Goal: Task Accomplishment & Management: Manage account settings

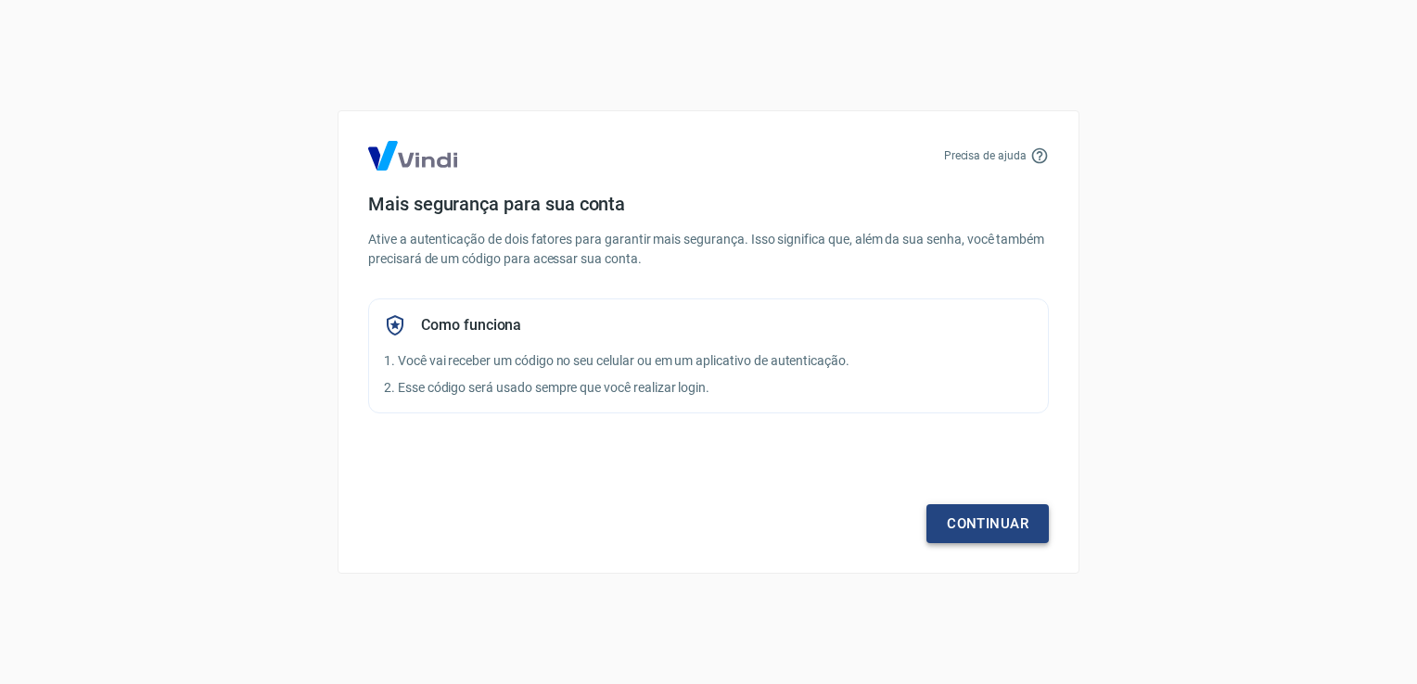
click at [1010, 531] on link "Continuar" at bounding box center [987, 523] width 122 height 39
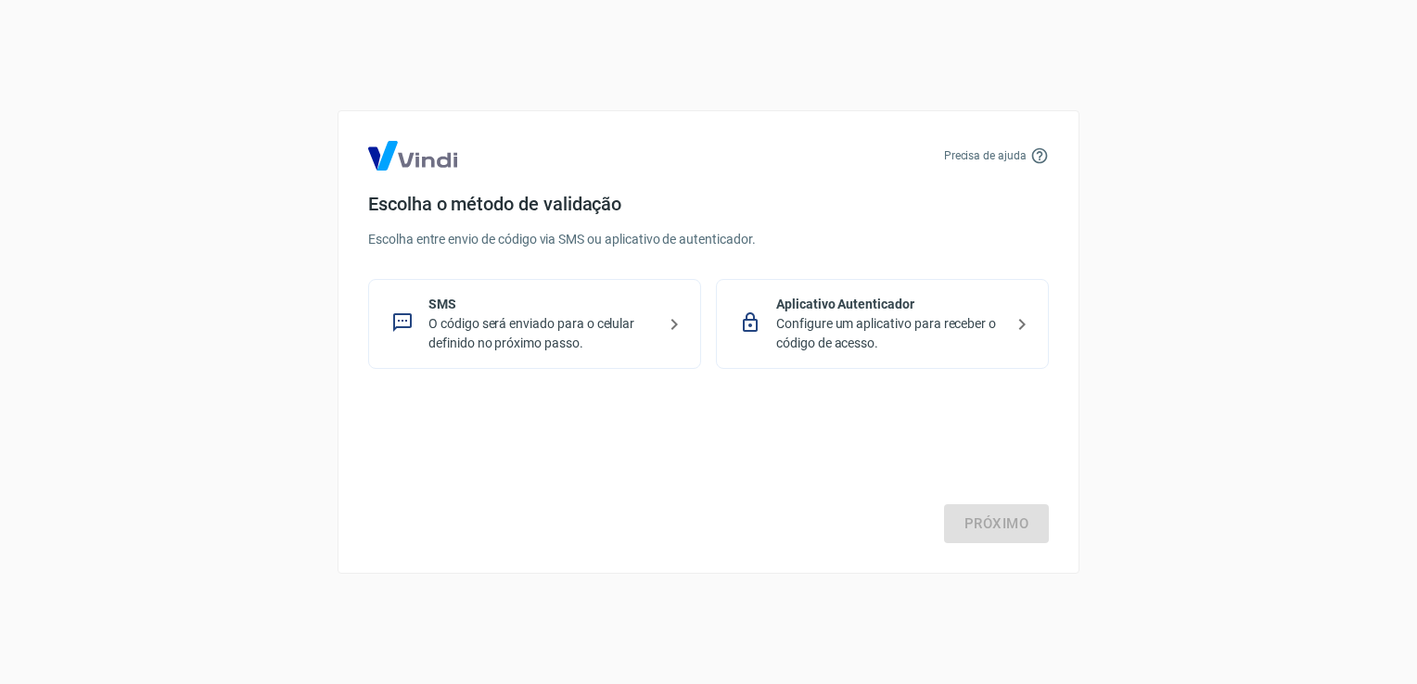
click at [937, 353] on div "Aplicativo Autenticador Configure um aplicativo para receber o código de acesso." at bounding box center [882, 324] width 333 height 90
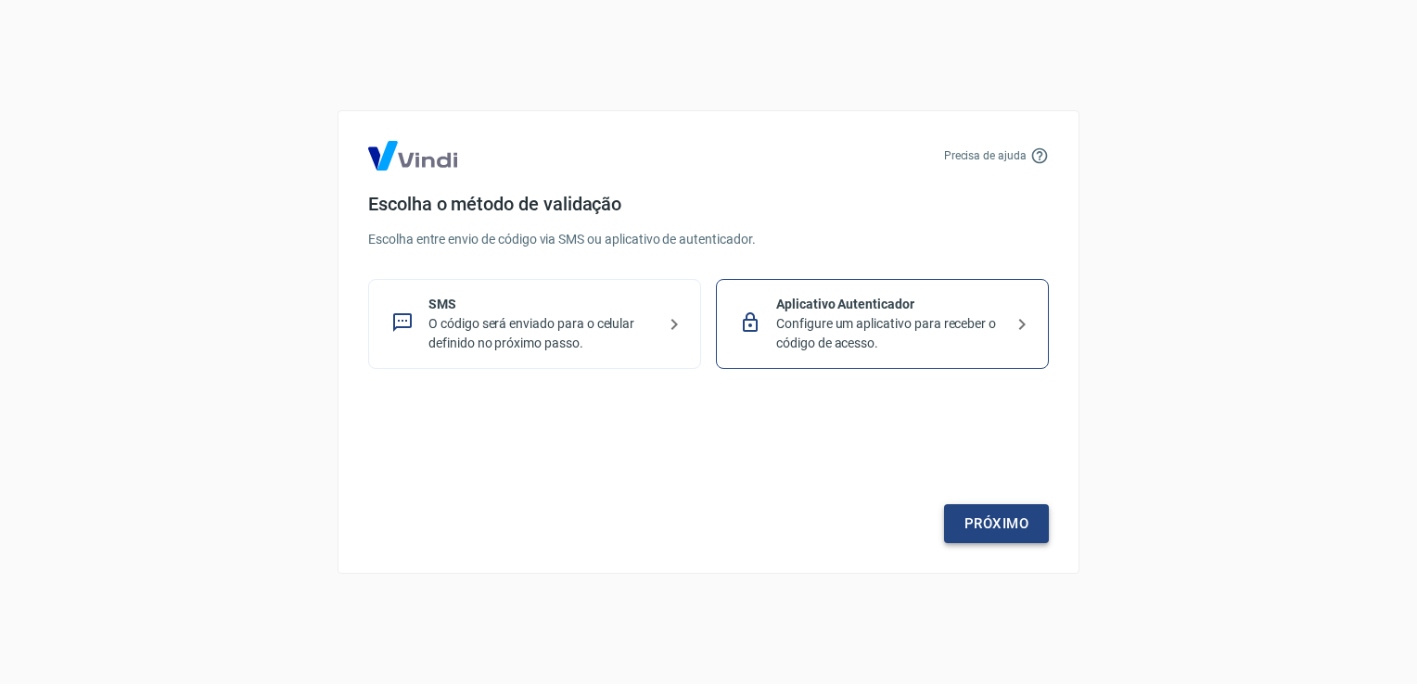
click at [1002, 527] on link "Próximo" at bounding box center [996, 523] width 105 height 39
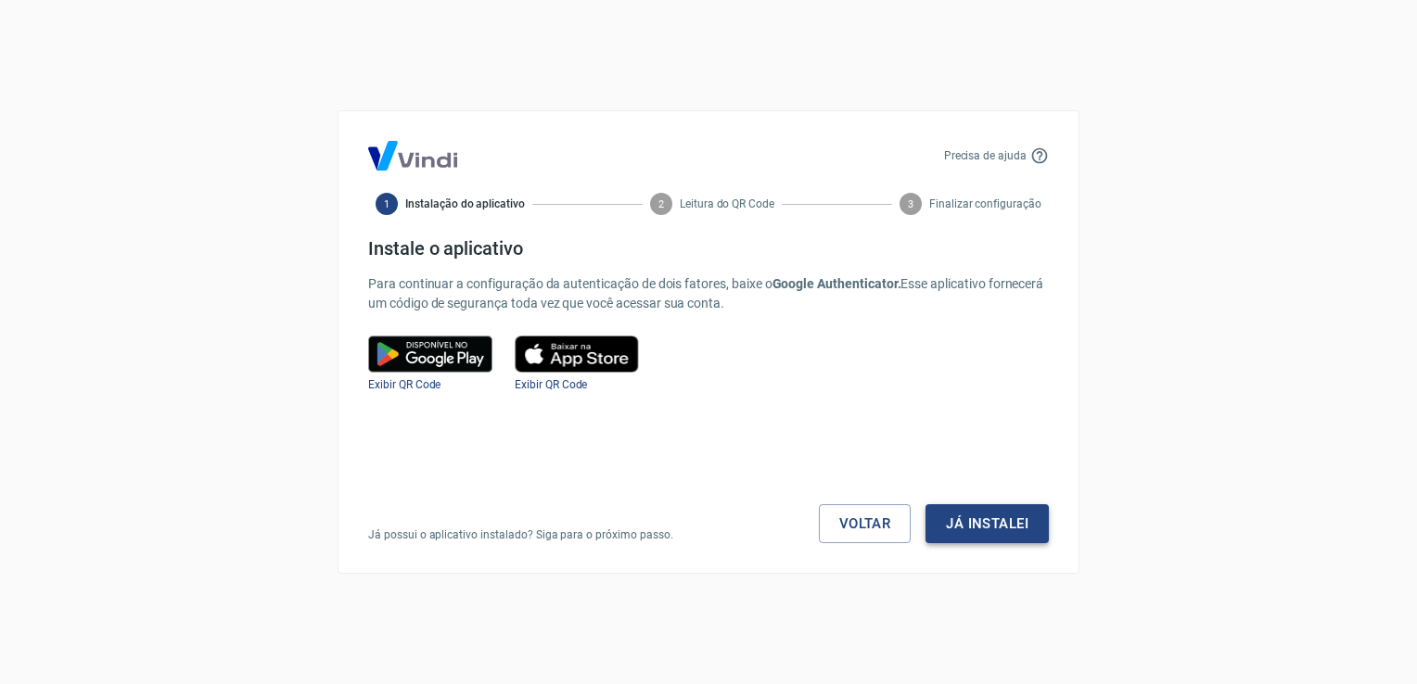
click at [988, 541] on button "Já instalei" at bounding box center [986, 523] width 123 height 39
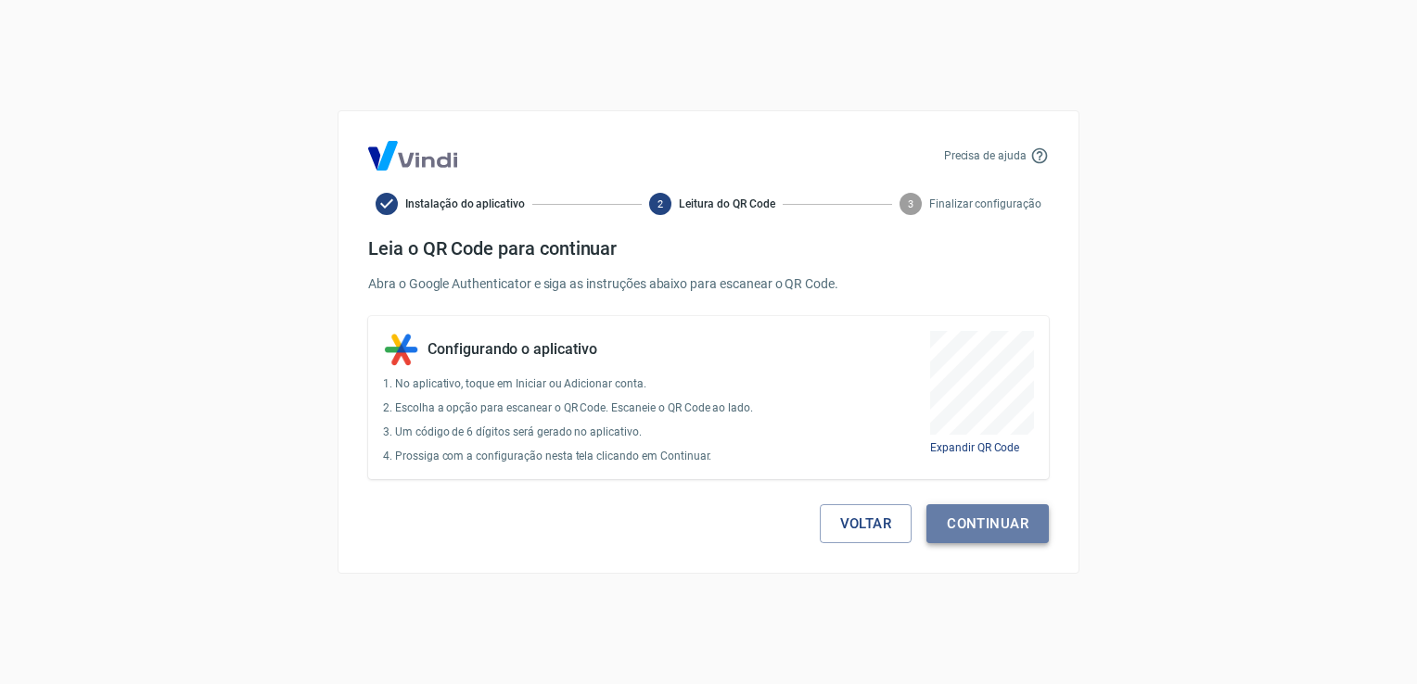
click at [974, 515] on button "Continuar" at bounding box center [987, 523] width 122 height 39
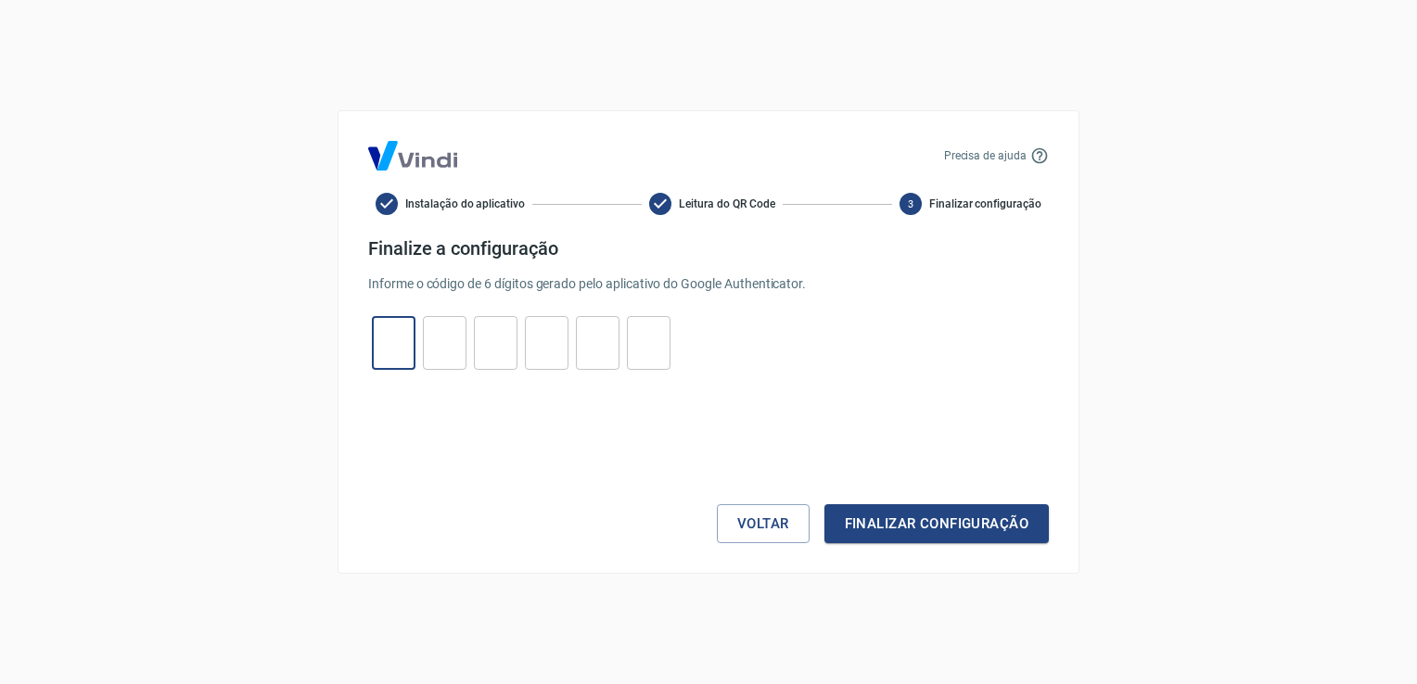
click at [397, 326] on input "tel" at bounding box center [394, 344] width 44 height 40
type input "4"
type input "9"
type input "4"
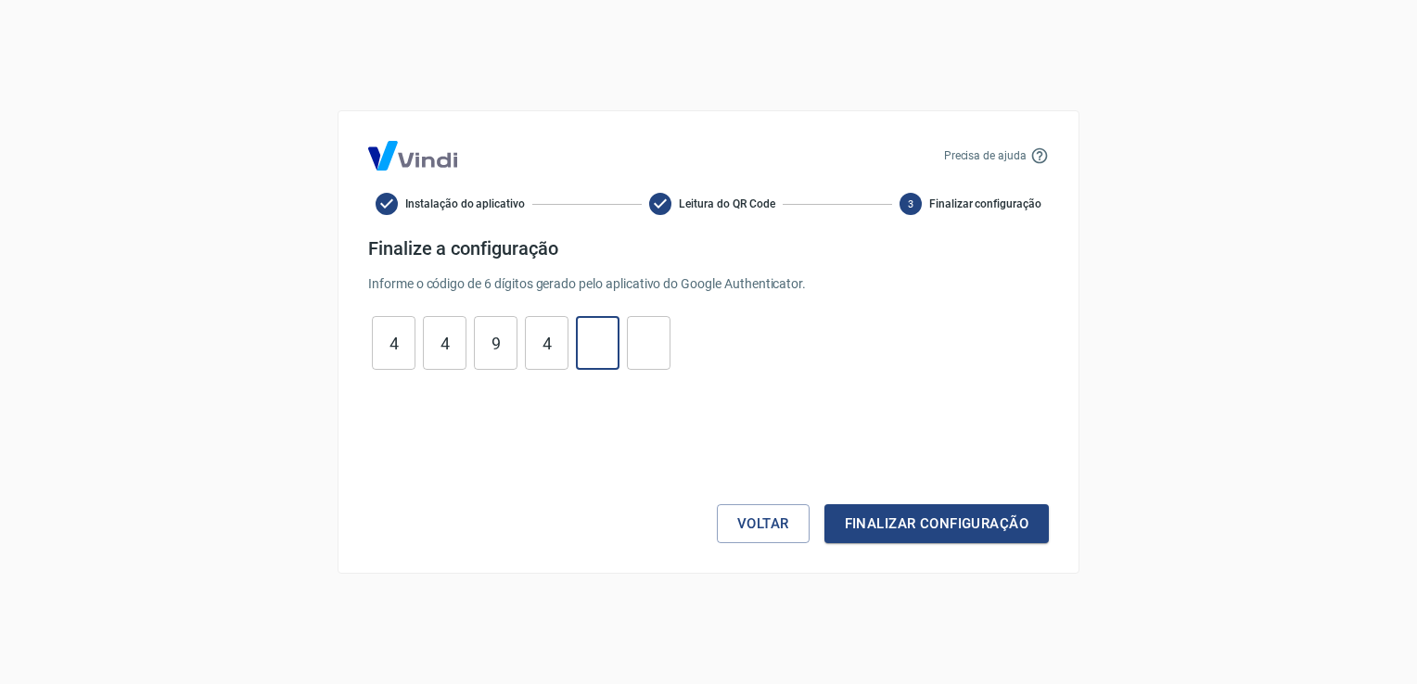
type input "1"
type input "2"
click at [824, 504] on button "Finalizar configuração" at bounding box center [936, 523] width 224 height 39
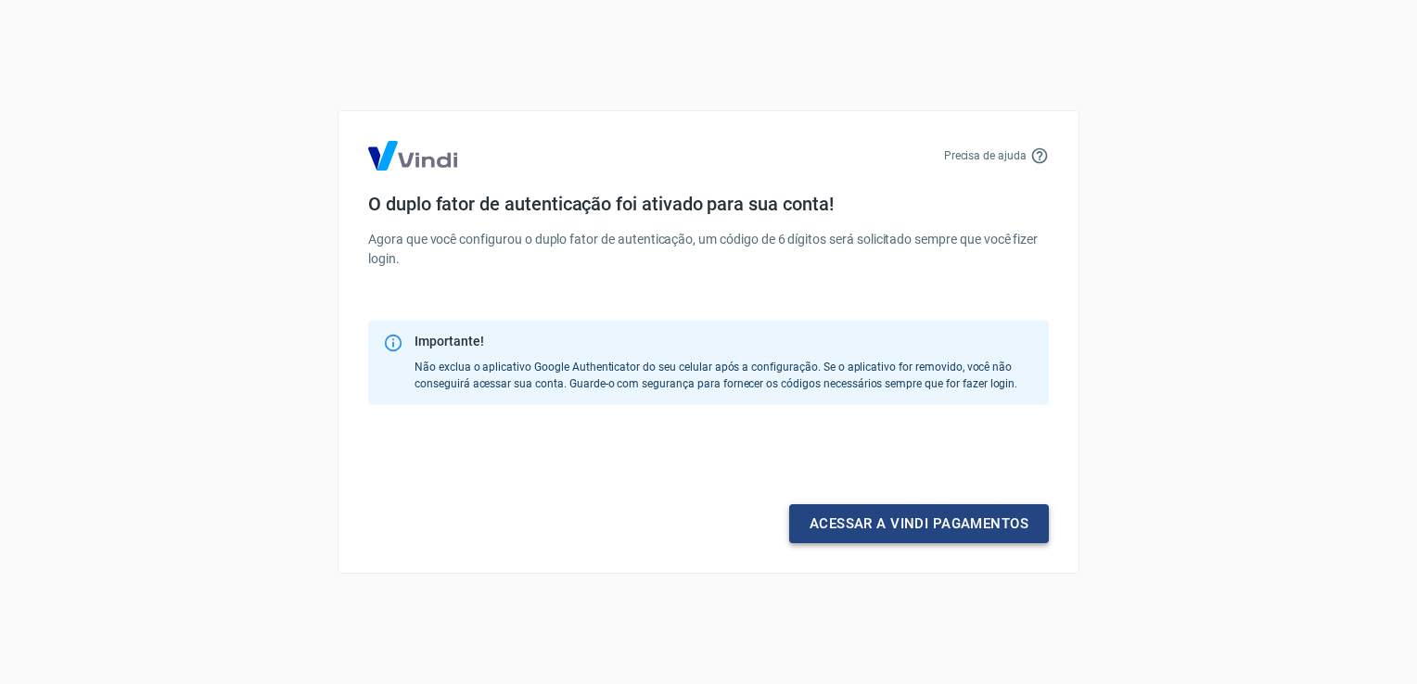
click at [866, 516] on link "Acessar a Vindi pagamentos" at bounding box center [919, 523] width 260 height 39
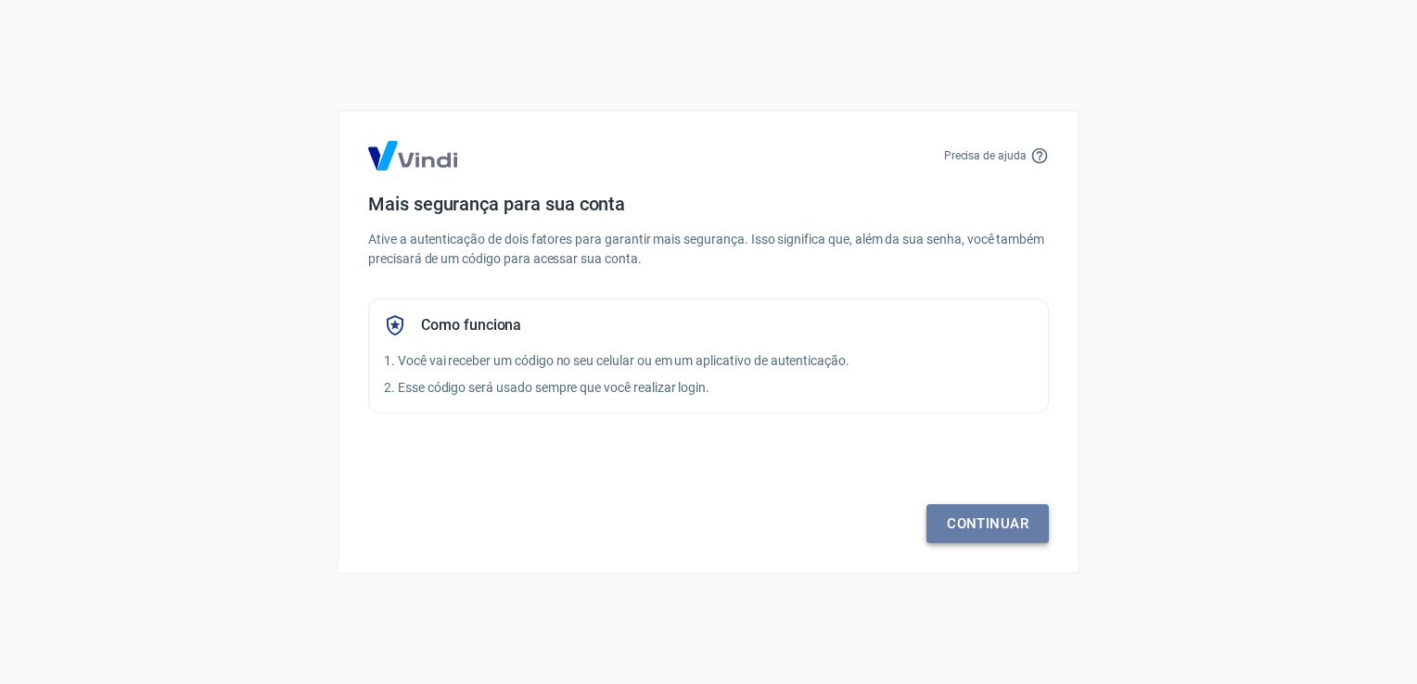
click at [1001, 511] on link "Continuar" at bounding box center [987, 523] width 122 height 39
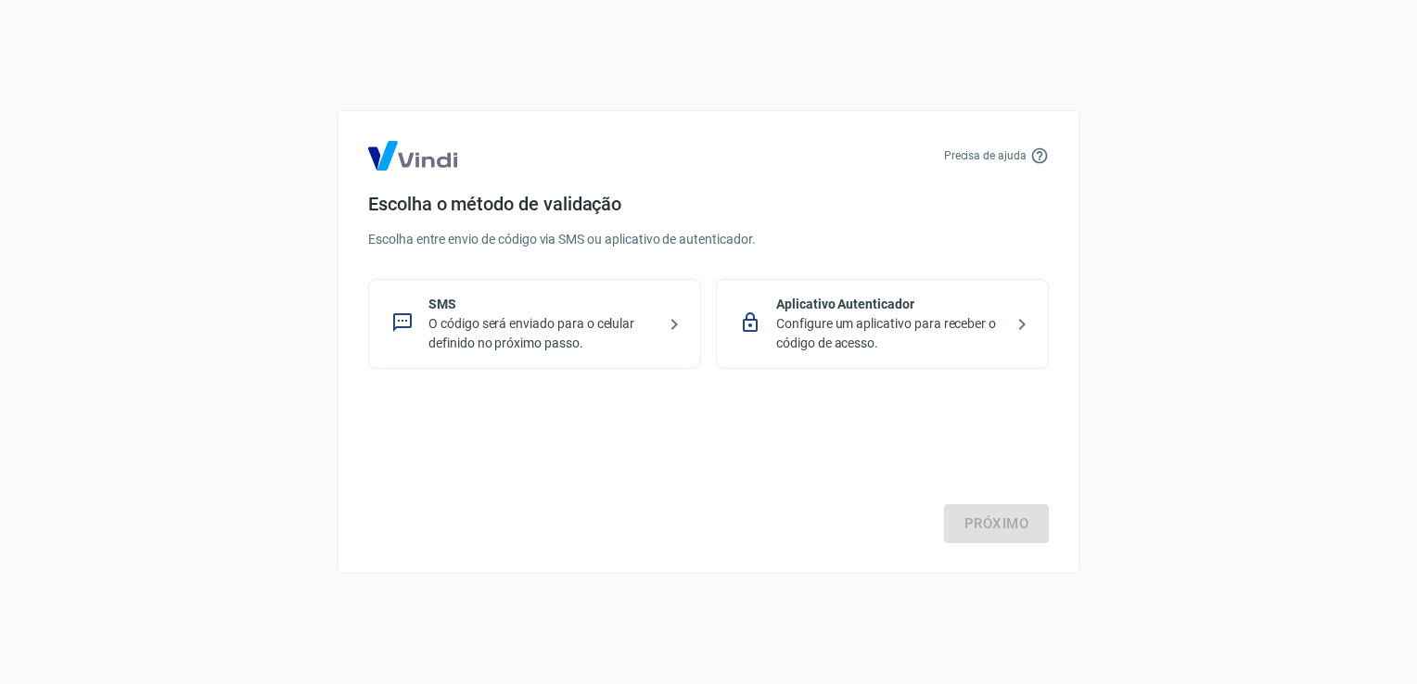
drag, startPoint x: 919, startPoint y: 301, endPoint x: 936, endPoint y: 376, distance: 76.9
click at [918, 299] on p "Aplicativo Autenticador" at bounding box center [889, 304] width 227 height 19
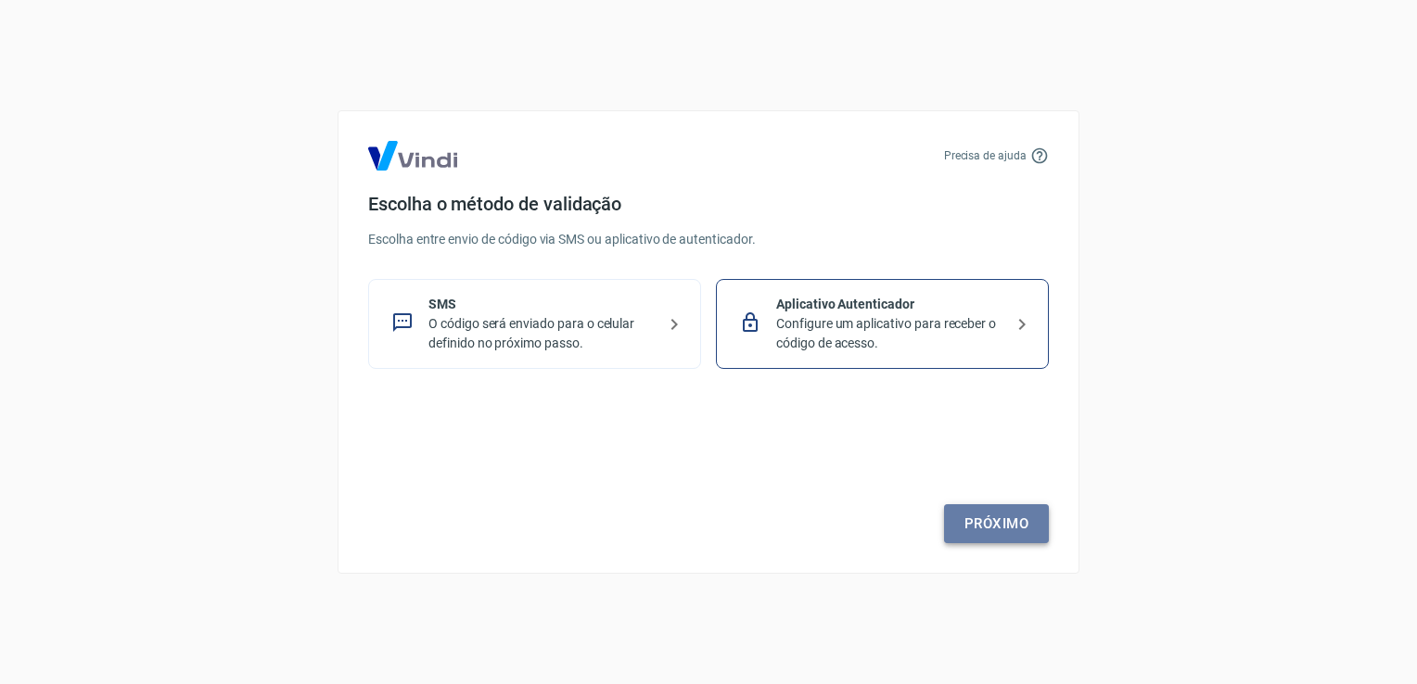
click at [994, 541] on link "Próximo" at bounding box center [996, 523] width 105 height 39
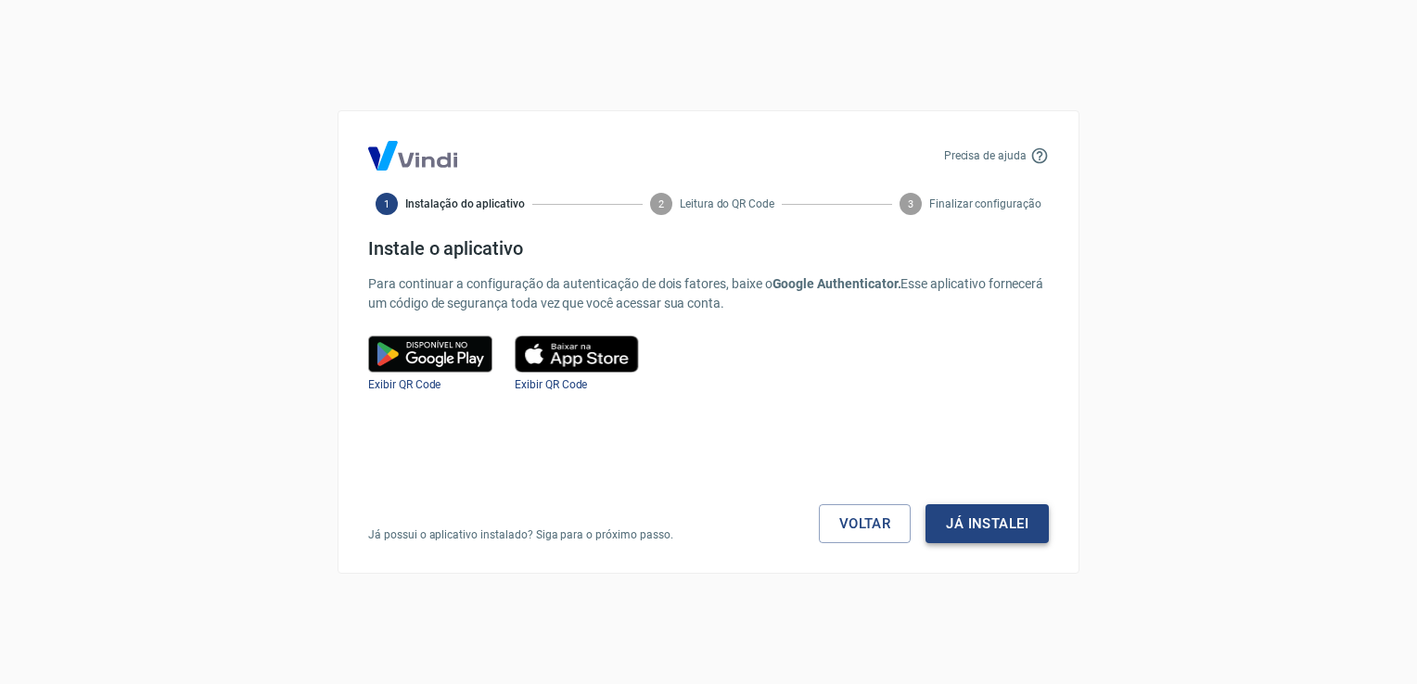
drag, startPoint x: 1076, startPoint y: 541, endPoint x: 1035, endPoint y: 540, distance: 40.8
click at [1057, 541] on div "Precisa de ajuda 1 Instalação do aplicativo 2 Leitura do QR Code 3 Finalizar co…" at bounding box center [708, 342] width 742 height 464
click at [1035, 540] on button "Já instalei" at bounding box center [986, 523] width 123 height 39
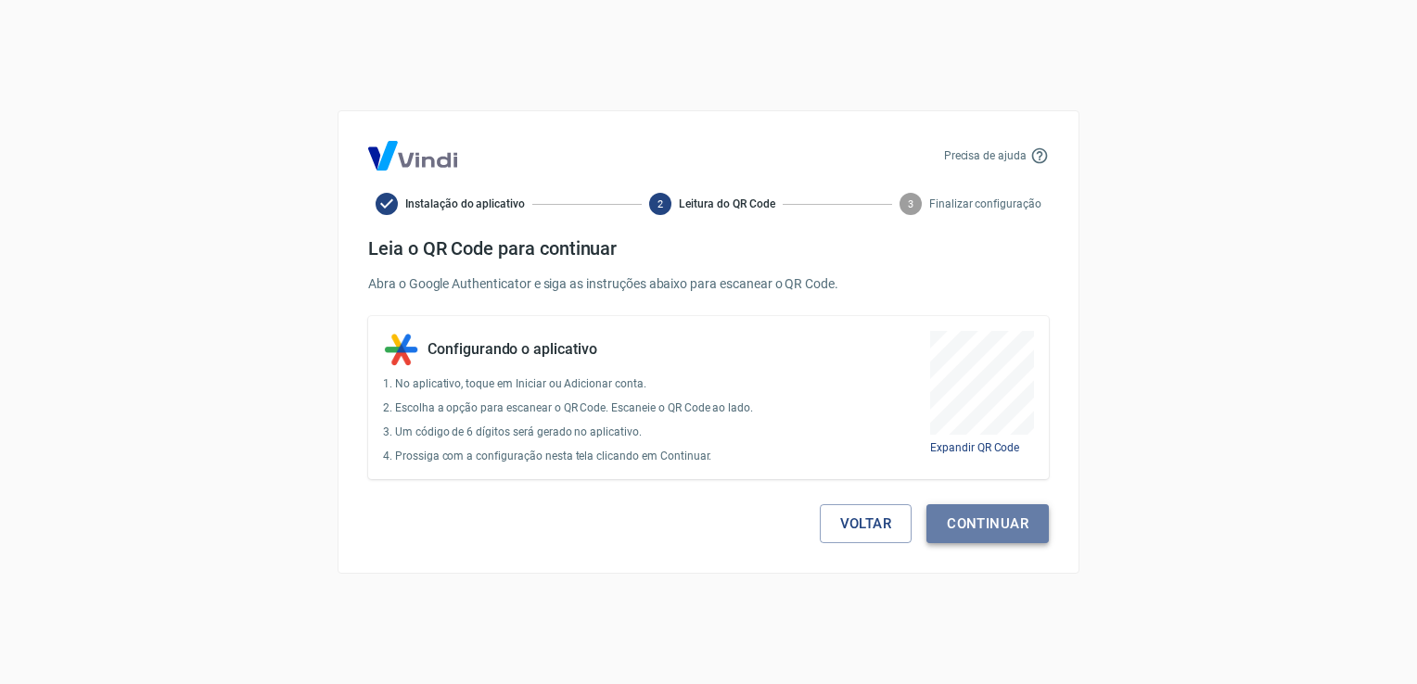
click at [1043, 522] on button "Continuar" at bounding box center [987, 523] width 122 height 39
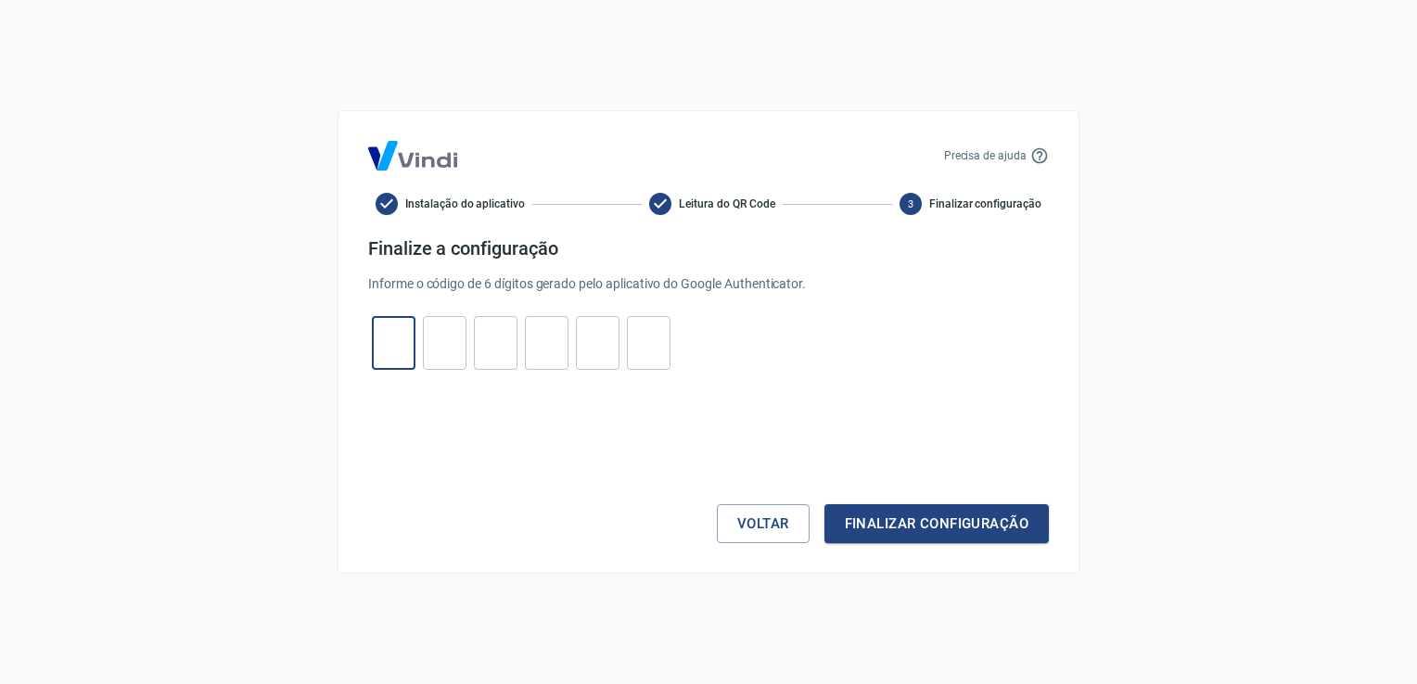
click at [406, 347] on input "tel" at bounding box center [394, 344] width 44 height 40
type input "9"
type input "4"
type input "1"
type input "9"
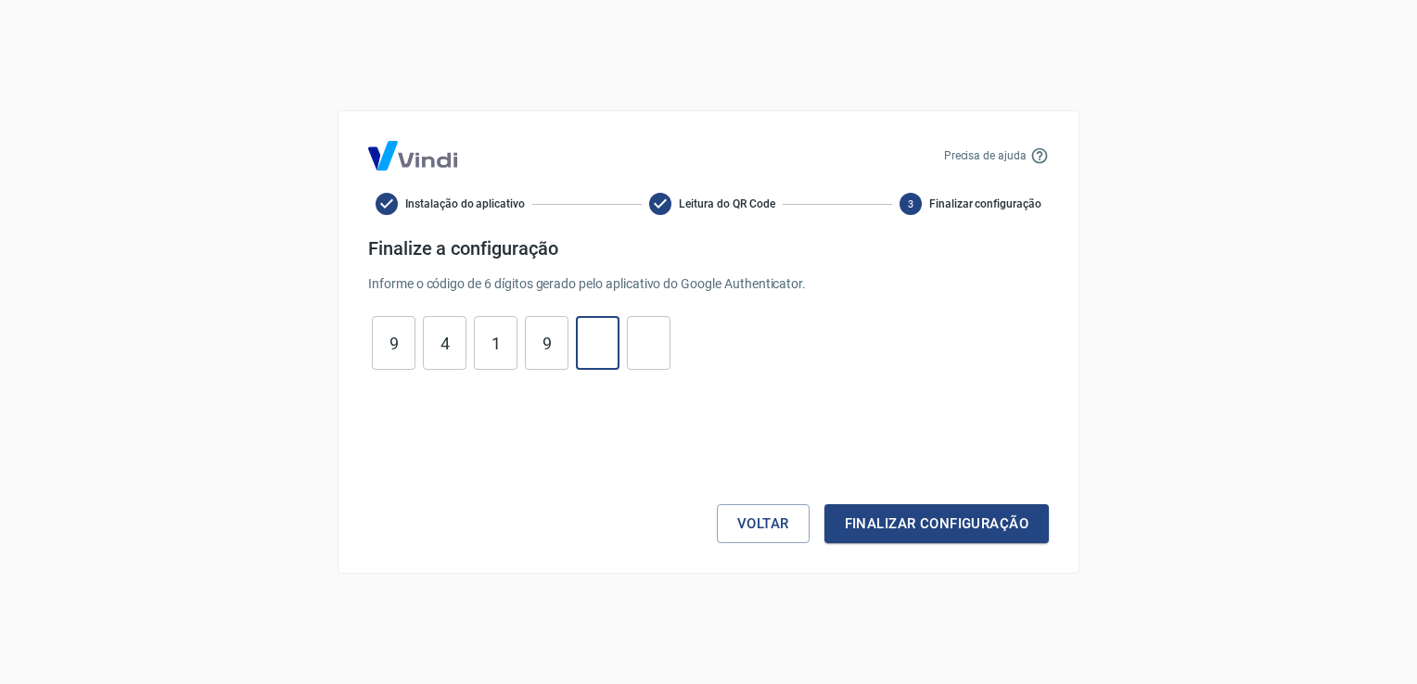
type input "4"
type input "2"
click at [824, 504] on button "Finalizar configuração" at bounding box center [936, 523] width 224 height 39
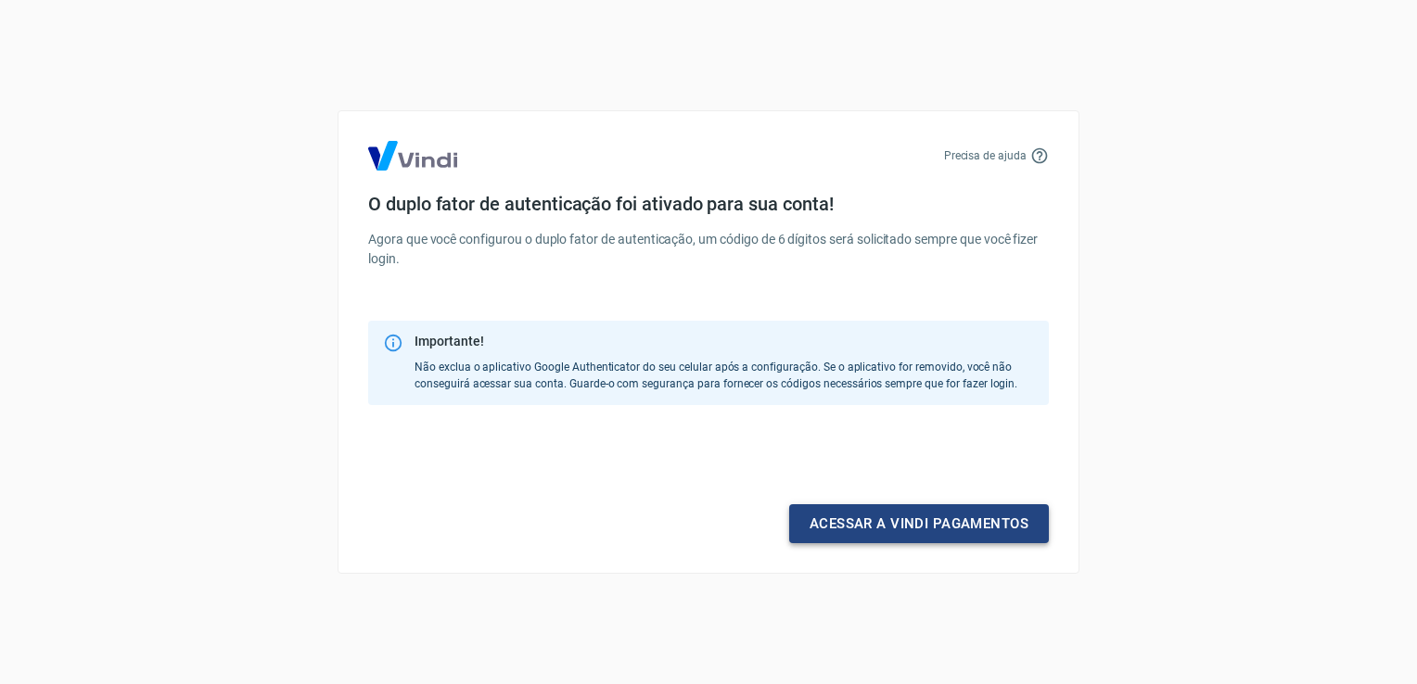
click at [887, 525] on link "Acessar a Vindi pagamentos" at bounding box center [919, 523] width 260 height 39
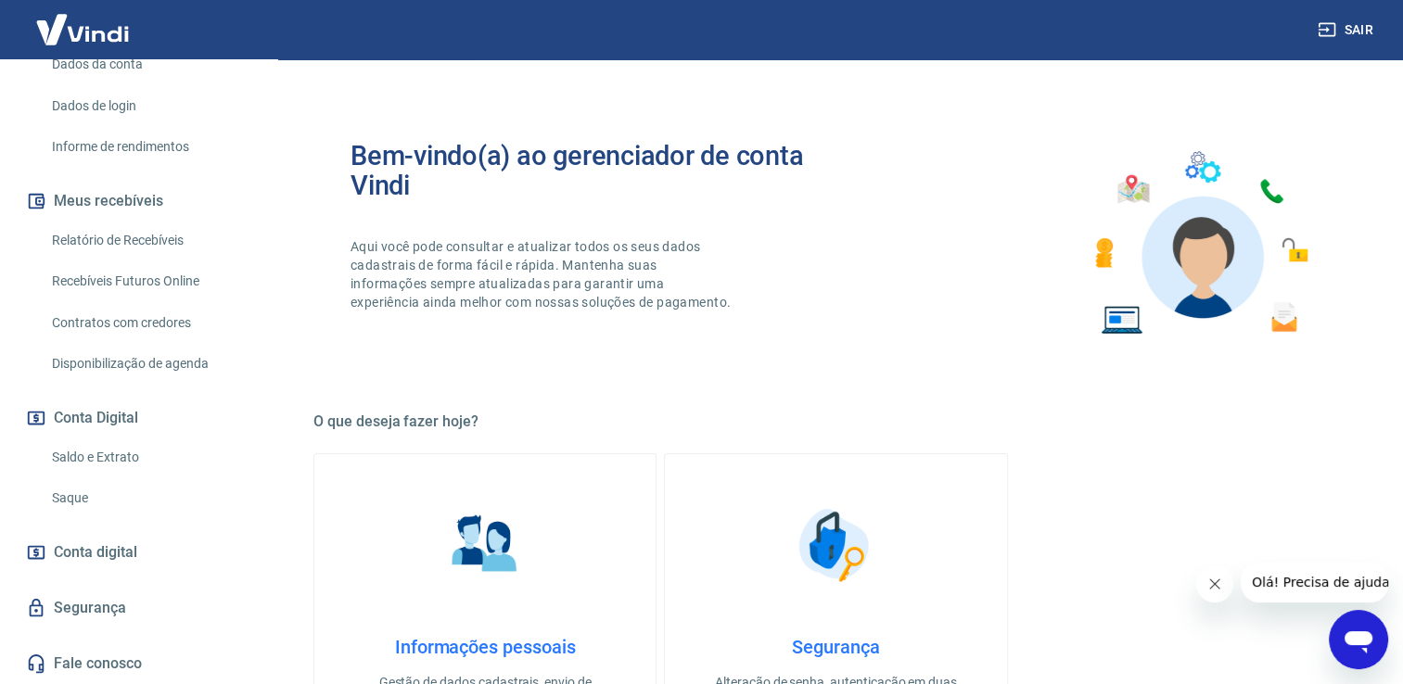
scroll to position [742, 0]
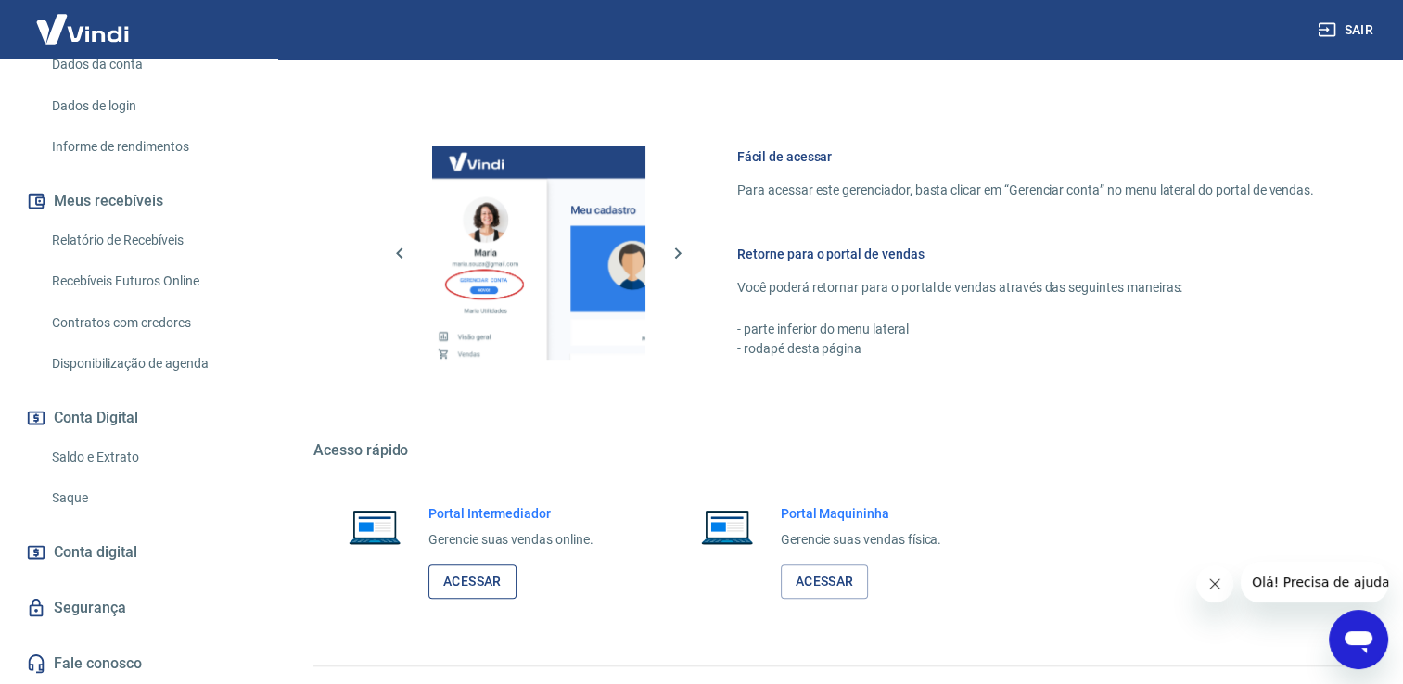
click at [497, 573] on link "Acessar" at bounding box center [472, 582] width 88 height 34
